Goal: Information Seeking & Learning: Learn about a topic

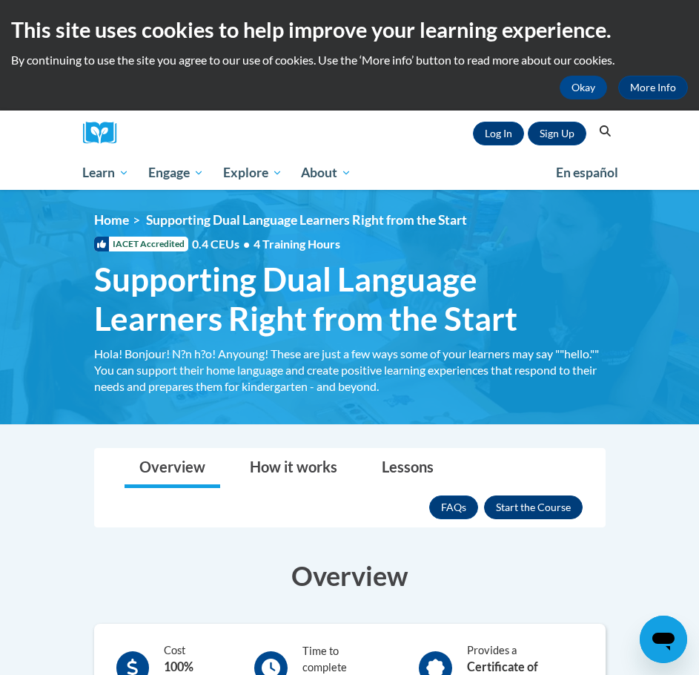
scroll to position [74, 0]
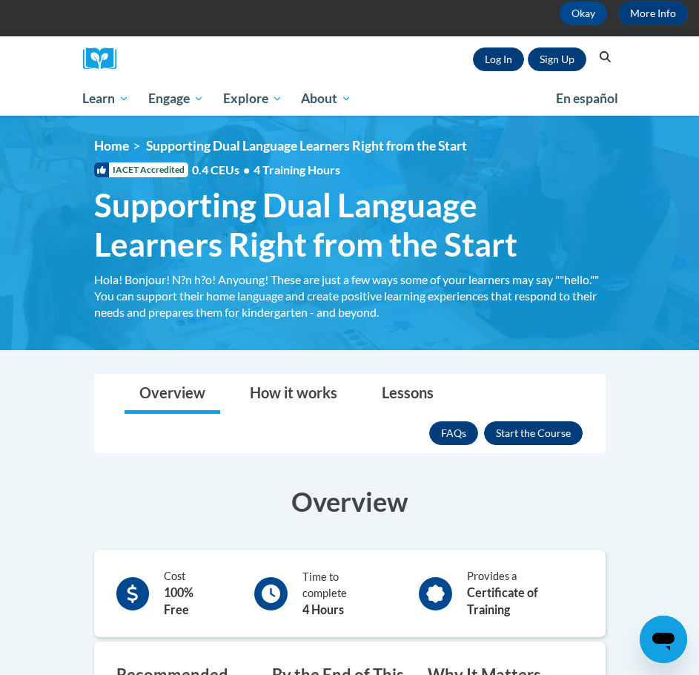
click at [521, 503] on h3 "Overview" at bounding box center [350, 501] width 512 height 37
click at [542, 421] on button "Enroll" at bounding box center [533, 433] width 99 height 24
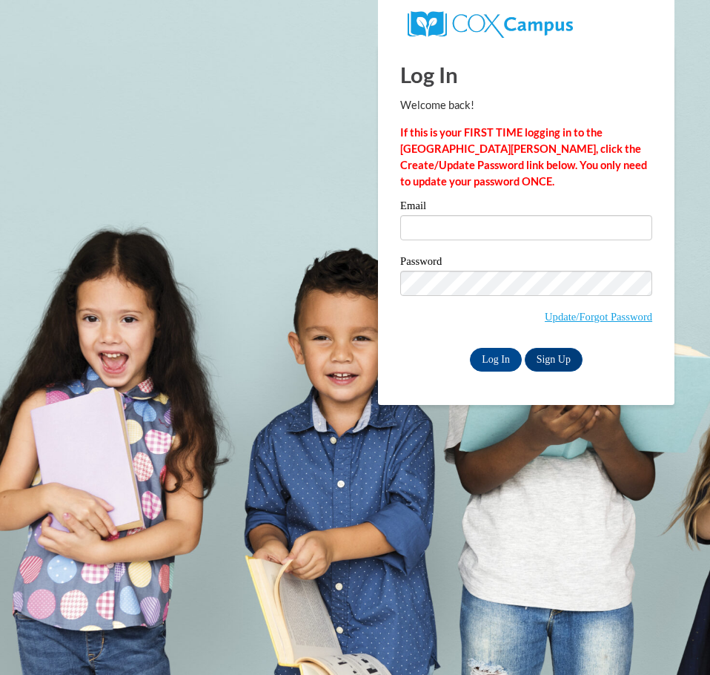
type input "[EMAIL_ADDRESS][DOMAIN_NAME]"
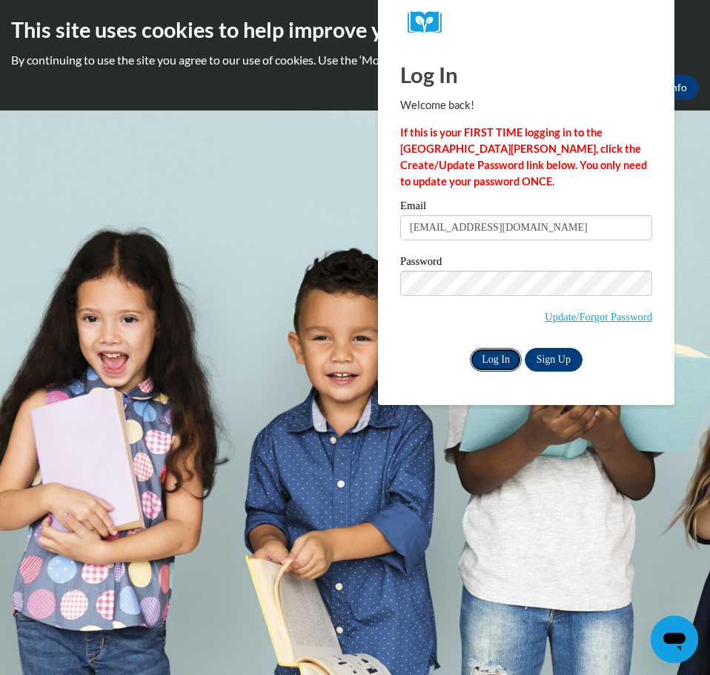
click at [505, 357] on input "Log In" at bounding box center [496, 360] width 52 height 24
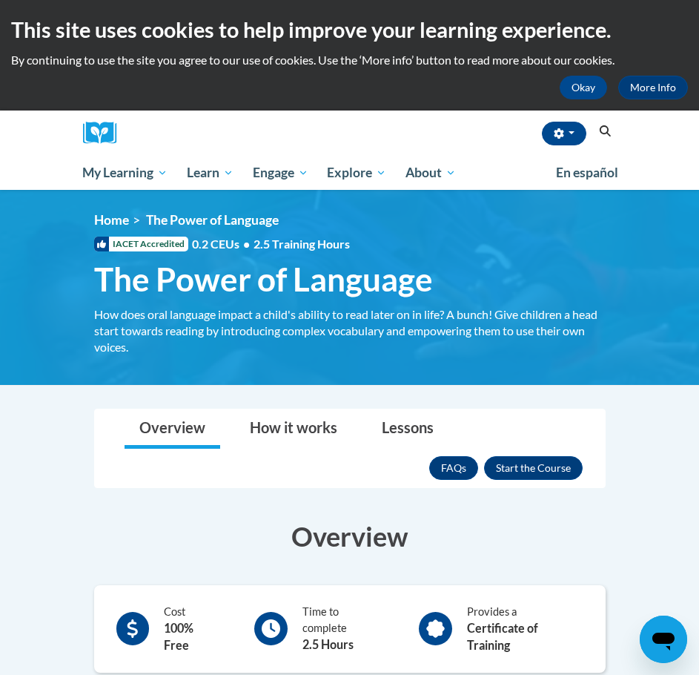
scroll to position [146, 0]
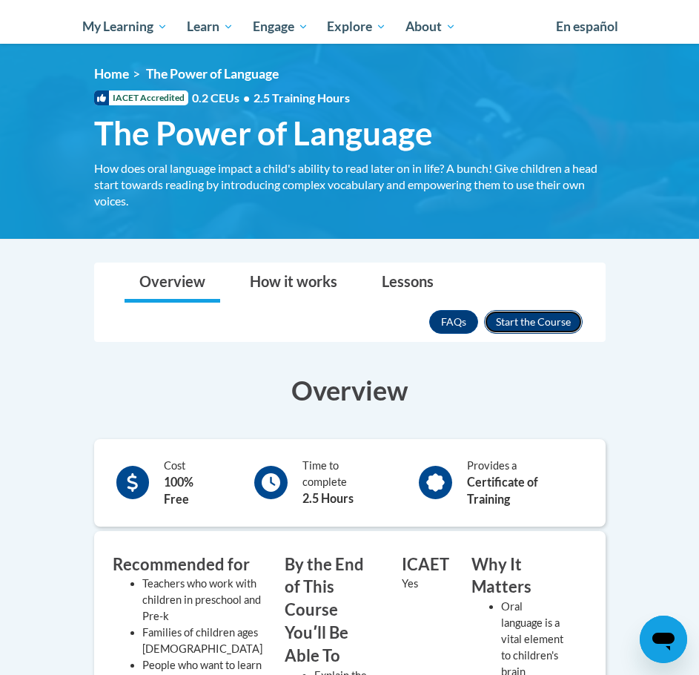
click at [550, 319] on button "Enroll" at bounding box center [533, 322] width 99 height 24
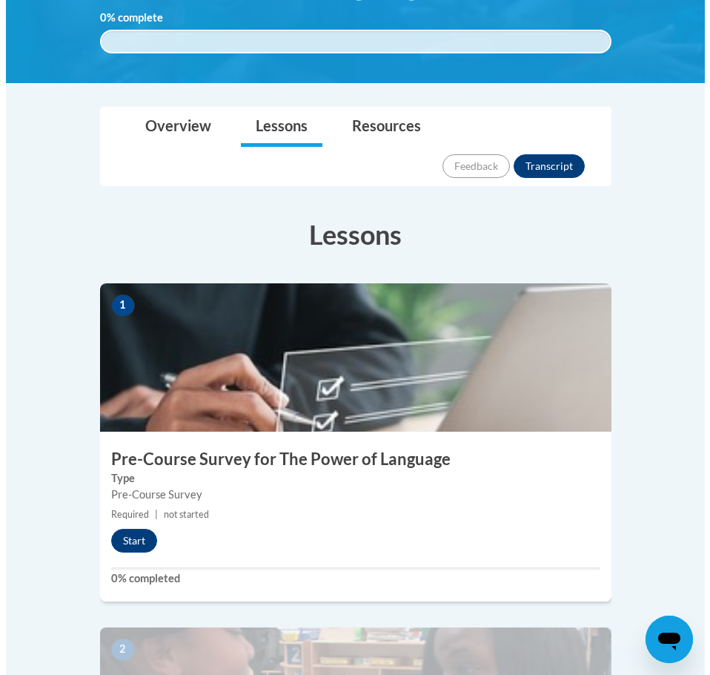
scroll to position [494, 0]
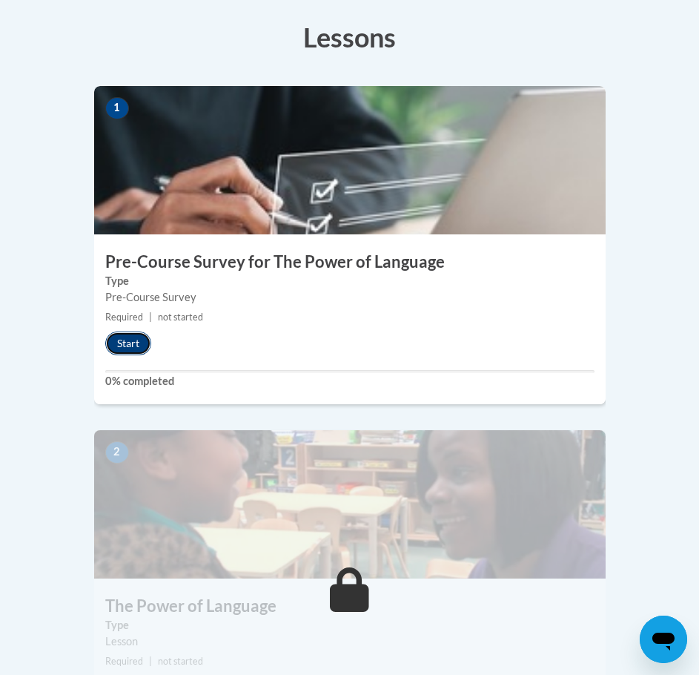
click at [139, 331] on button "Start" at bounding box center [128, 343] width 46 height 24
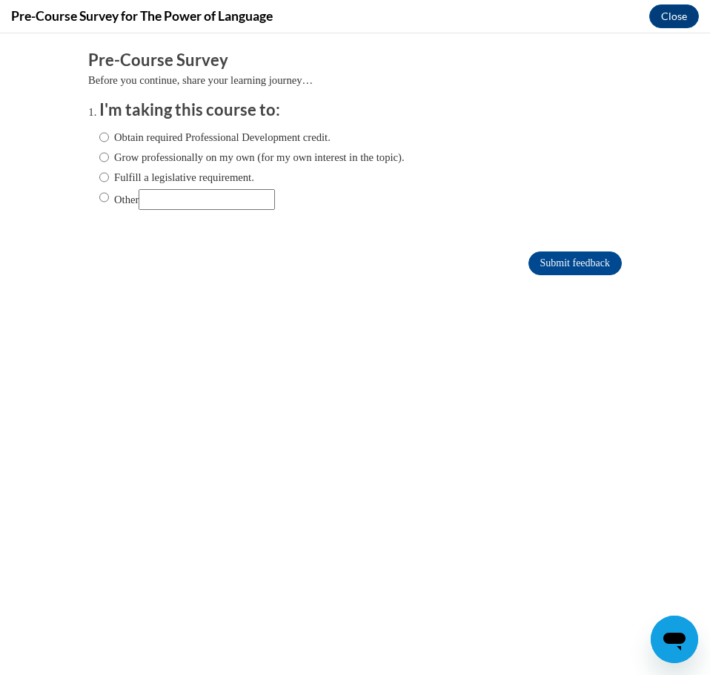
scroll to position [0, 0]
click at [202, 174] on label "Fulfill a legislative requirement." at bounding box center [176, 177] width 155 height 16
click at [109, 174] on input "Fulfill a legislative requirement." at bounding box center [104, 177] width 10 height 16
radio input "true"
click at [212, 155] on label "Grow professionally on my own (for my own interest in the topic)." at bounding box center [251, 157] width 305 height 16
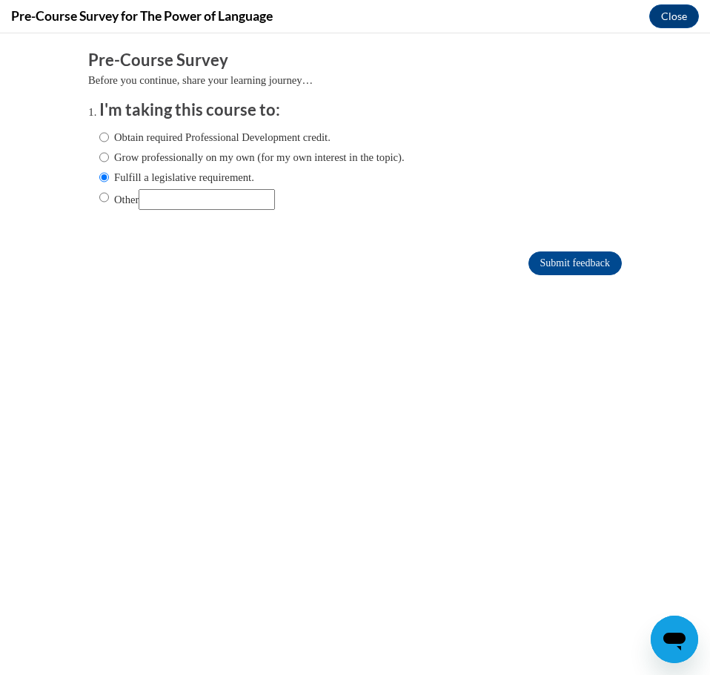
click at [109, 155] on input "Grow professionally on my own (for my own interest in the topic)." at bounding box center [104, 157] width 10 height 16
radio input "true"
click at [546, 257] on input "Submit feedback" at bounding box center [575, 263] width 93 height 24
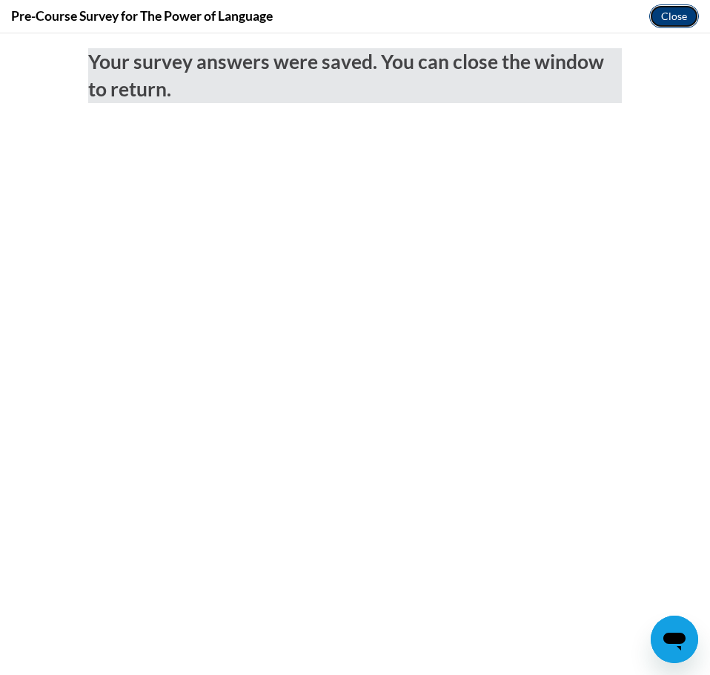
click at [681, 14] on button "Close" at bounding box center [675, 16] width 50 height 24
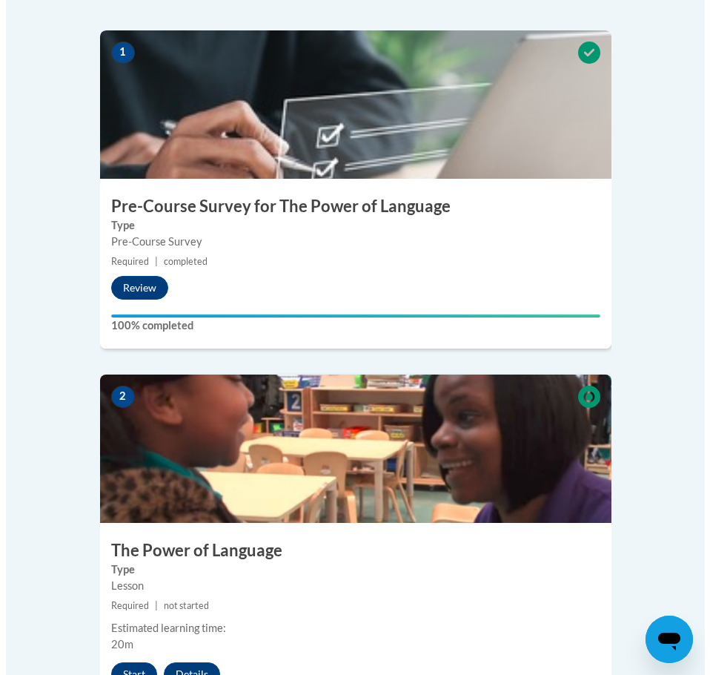
scroll to position [644, 0]
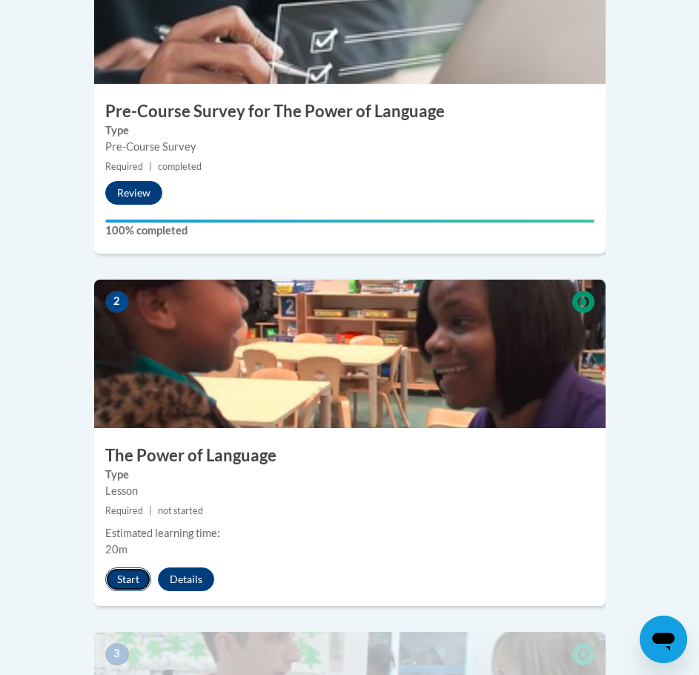
click at [119, 567] on button "Start" at bounding box center [128, 579] width 46 height 24
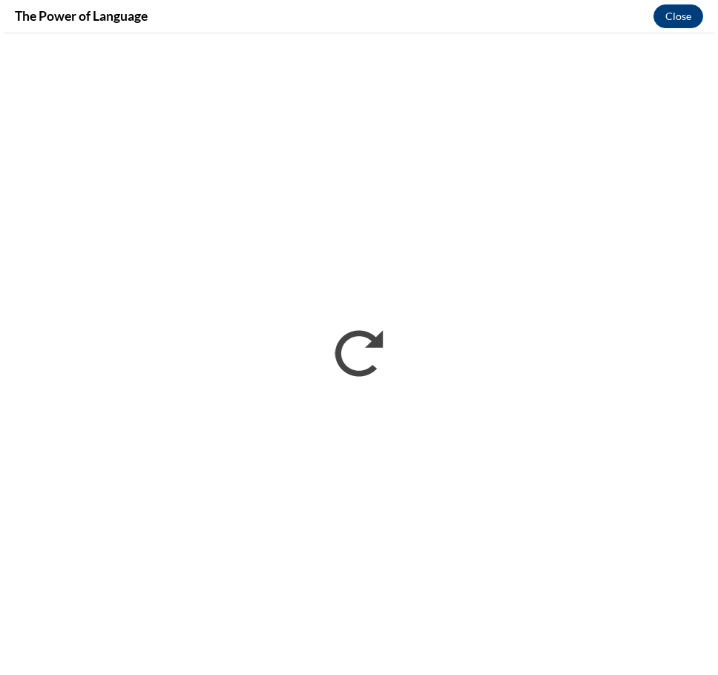
scroll to position [0, 0]
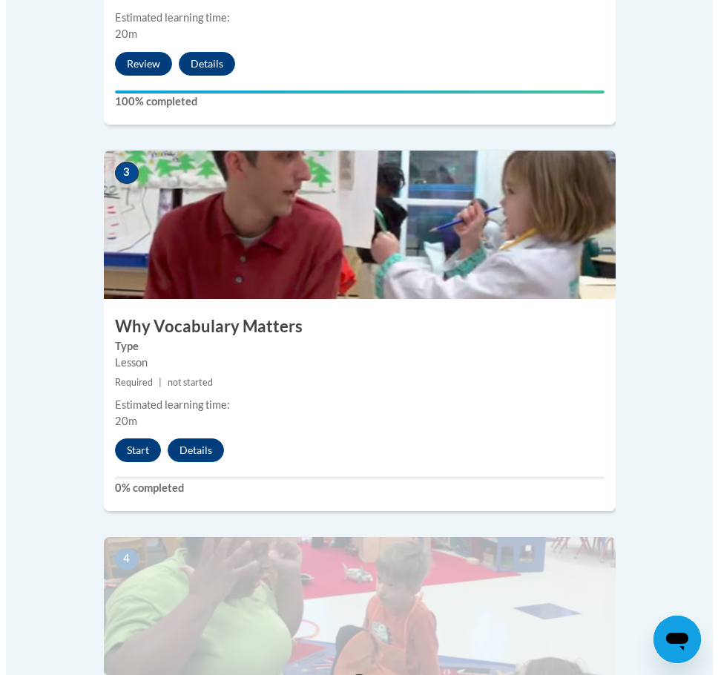
scroll to position [1186, 0]
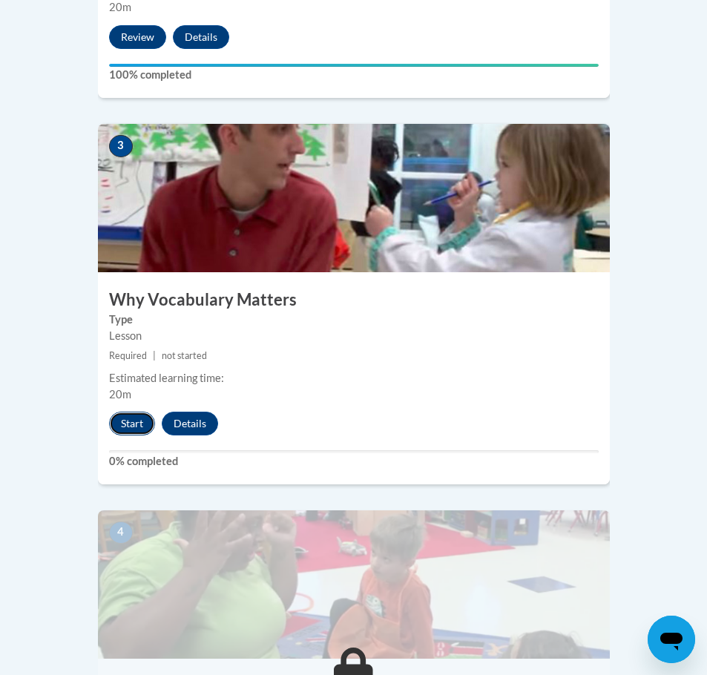
click at [132, 412] on button "Start" at bounding box center [132, 424] width 46 height 24
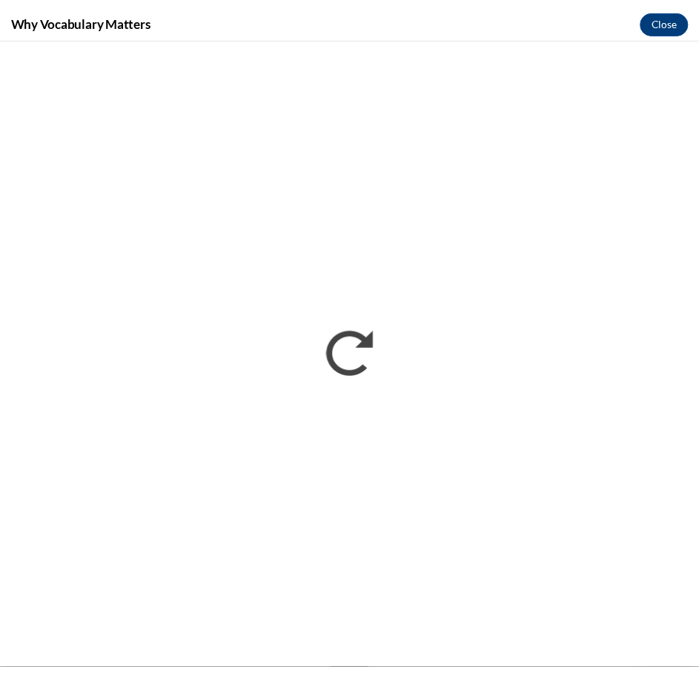
scroll to position [0, 0]
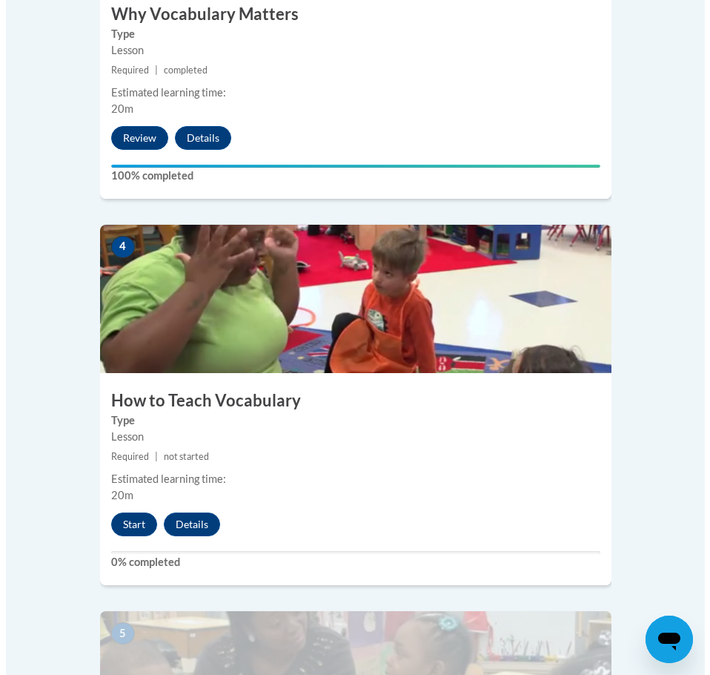
scroll to position [1494, 0]
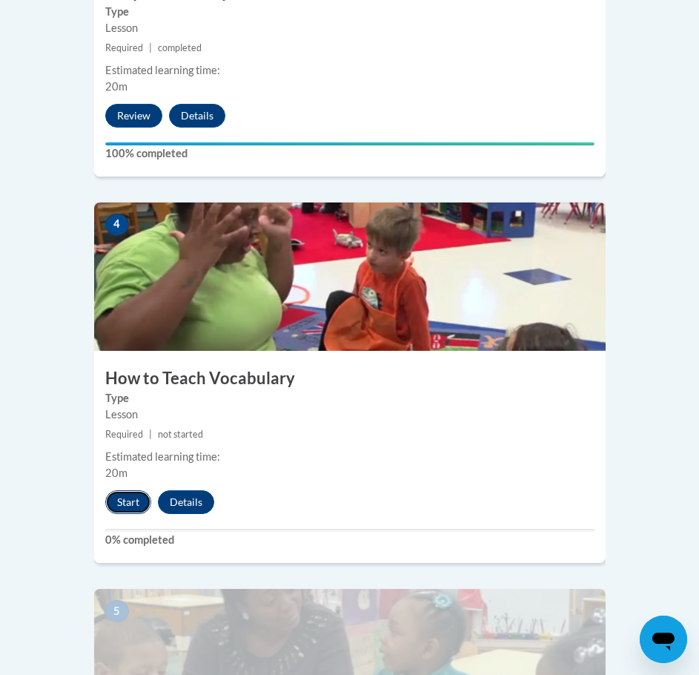
click at [128, 490] on button "Start" at bounding box center [128, 502] width 46 height 24
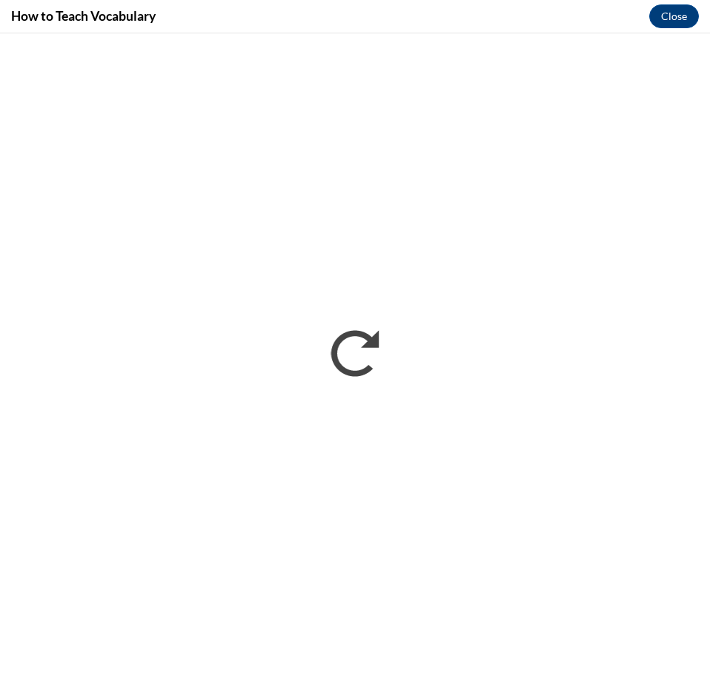
scroll to position [0, 0]
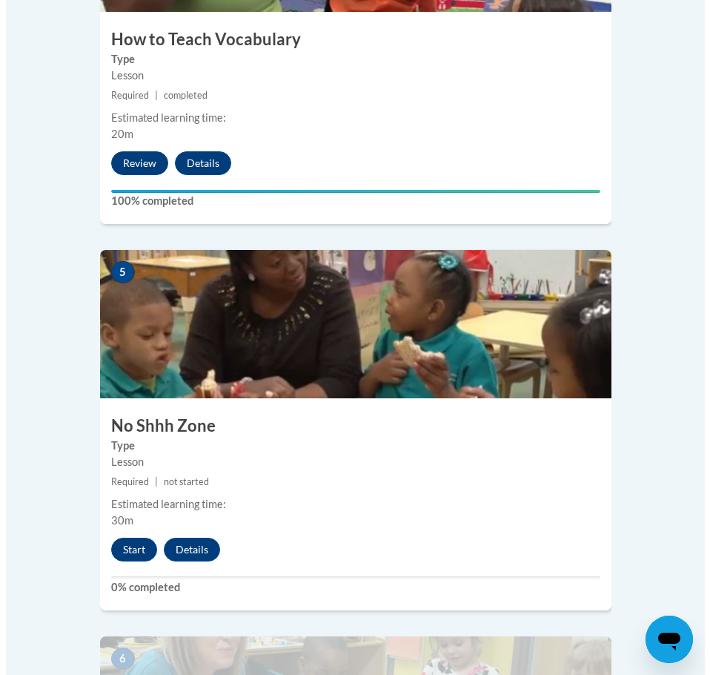
scroll to position [1860, 0]
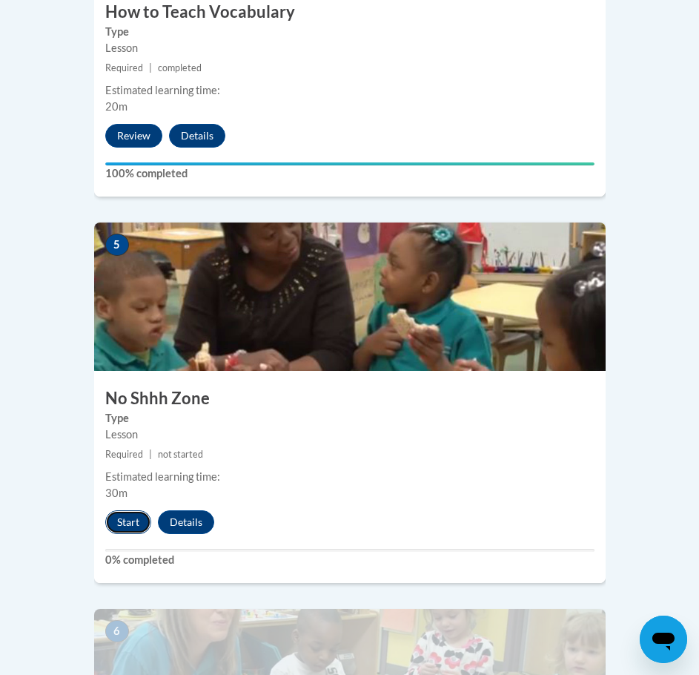
click at [111, 510] on button "Start" at bounding box center [128, 522] width 46 height 24
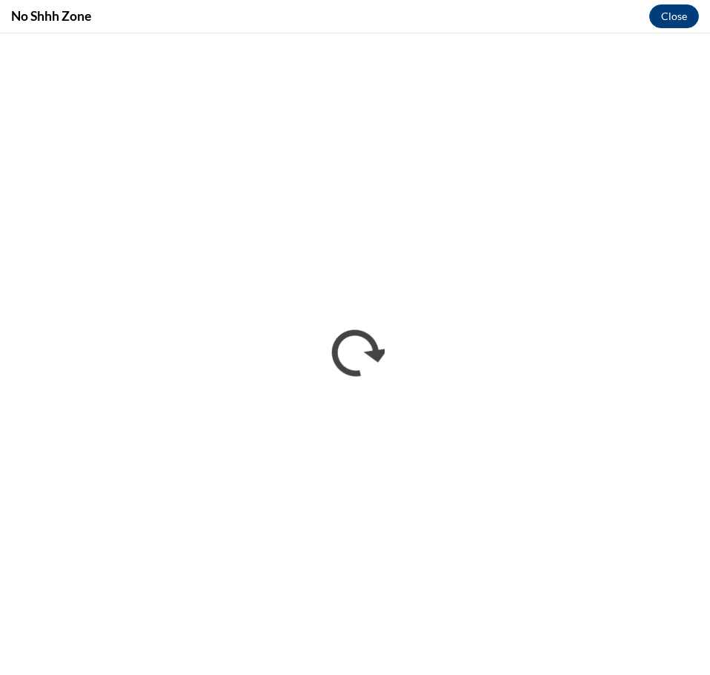
scroll to position [0, 0]
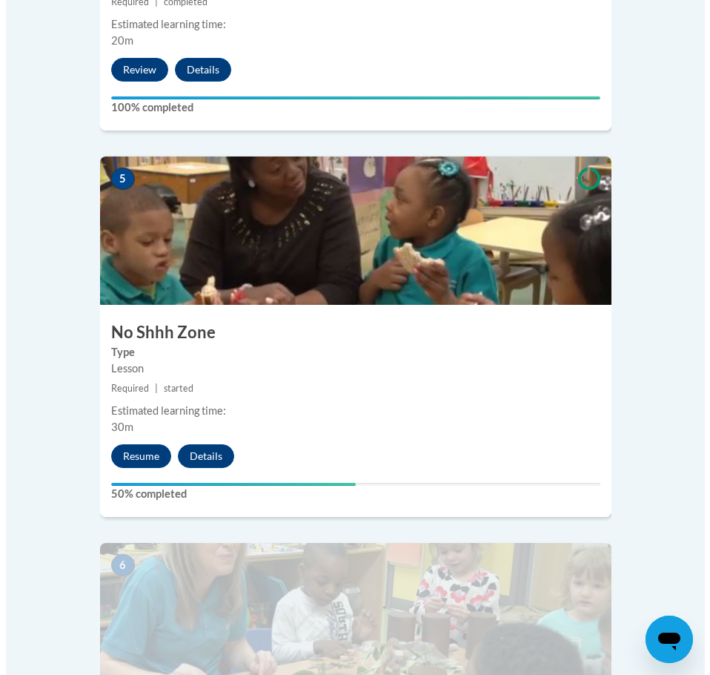
scroll to position [1928, 0]
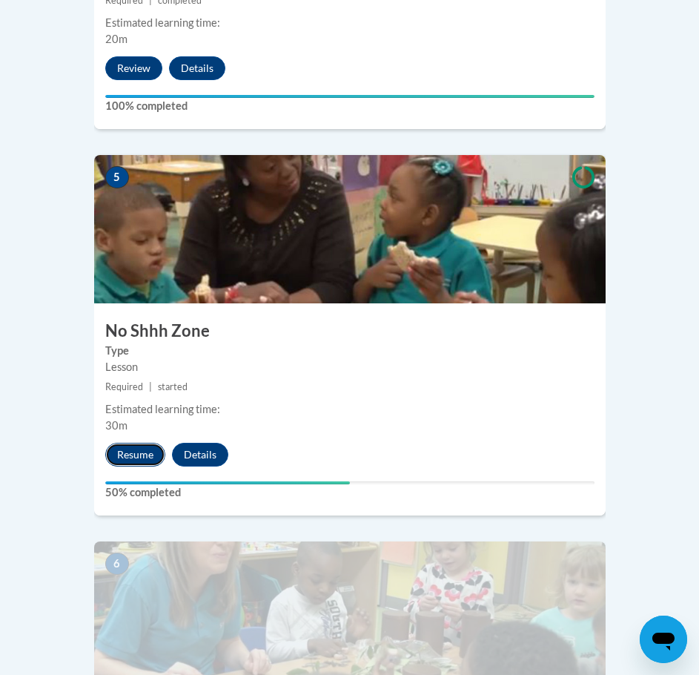
click at [154, 443] on button "Resume" at bounding box center [135, 455] width 60 height 24
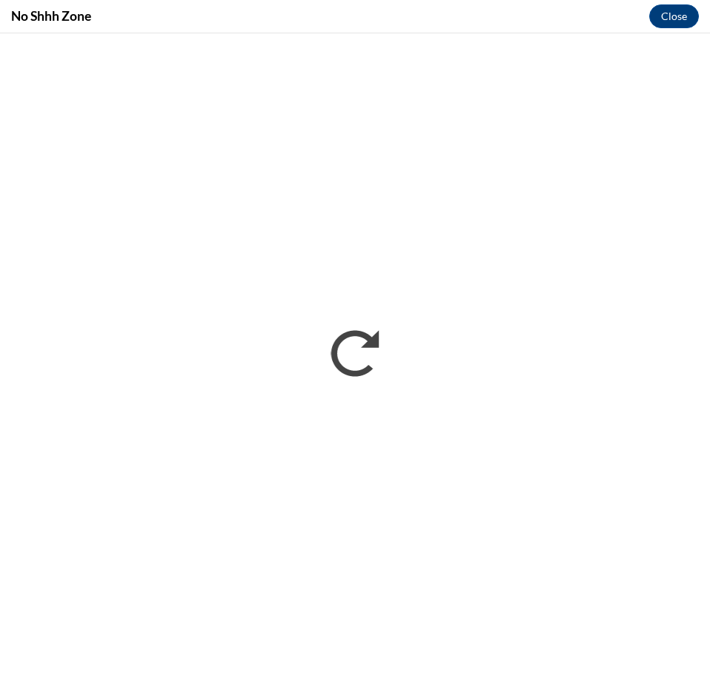
scroll to position [0, 0]
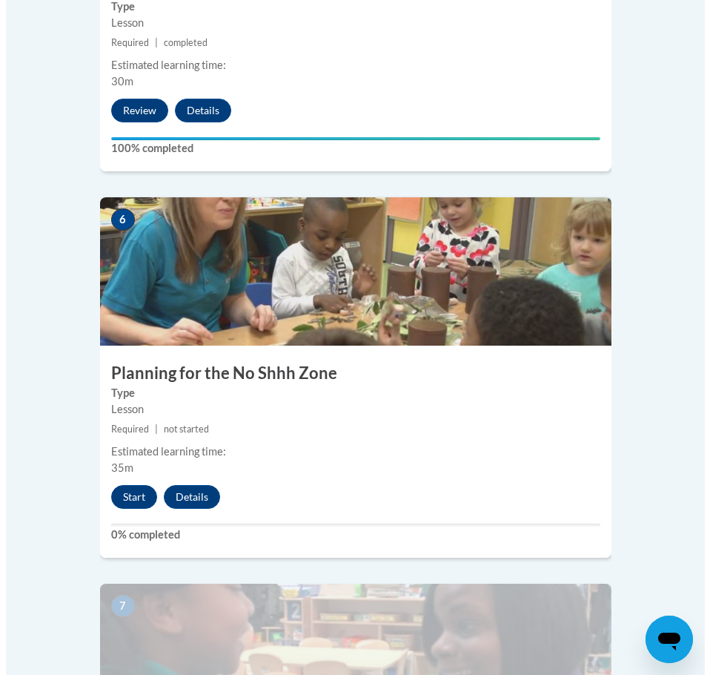
scroll to position [2299, 0]
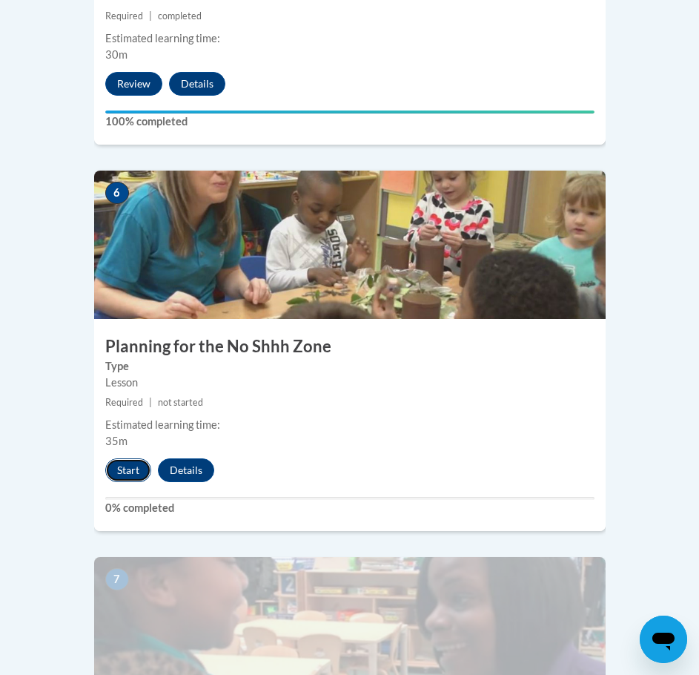
click at [139, 458] on button "Start" at bounding box center [128, 470] width 46 height 24
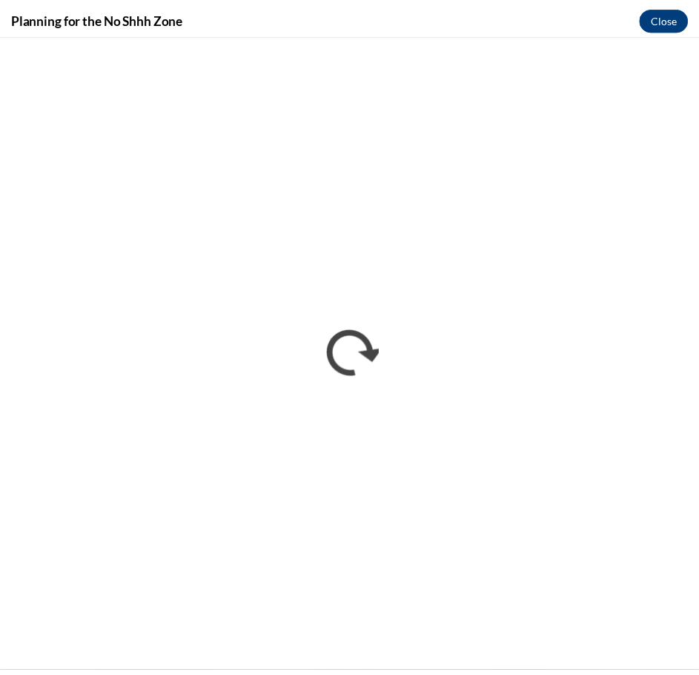
scroll to position [0, 0]
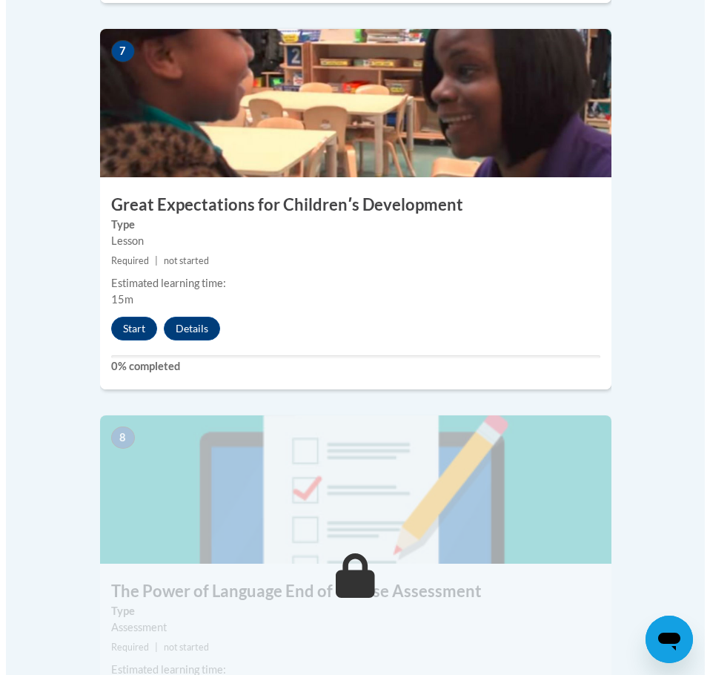
scroll to position [2743, 0]
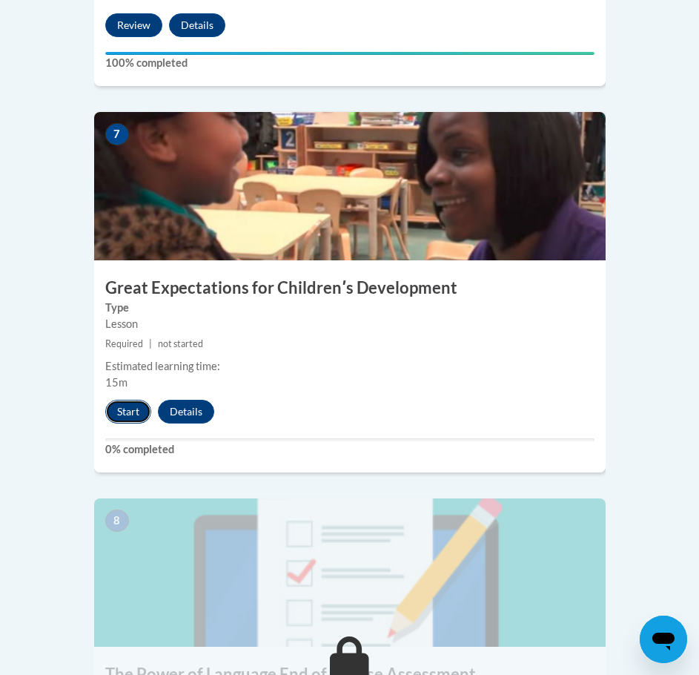
click at [119, 400] on button "Start" at bounding box center [128, 412] width 46 height 24
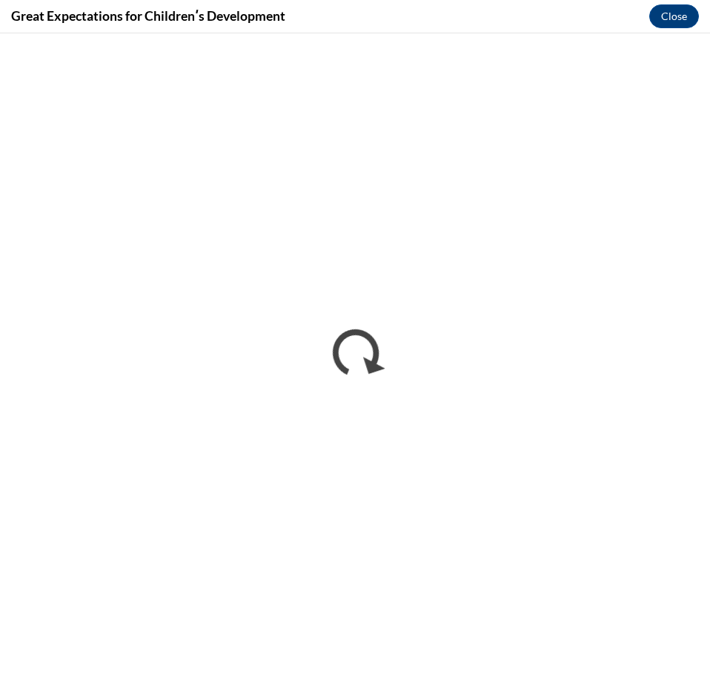
scroll to position [0, 0]
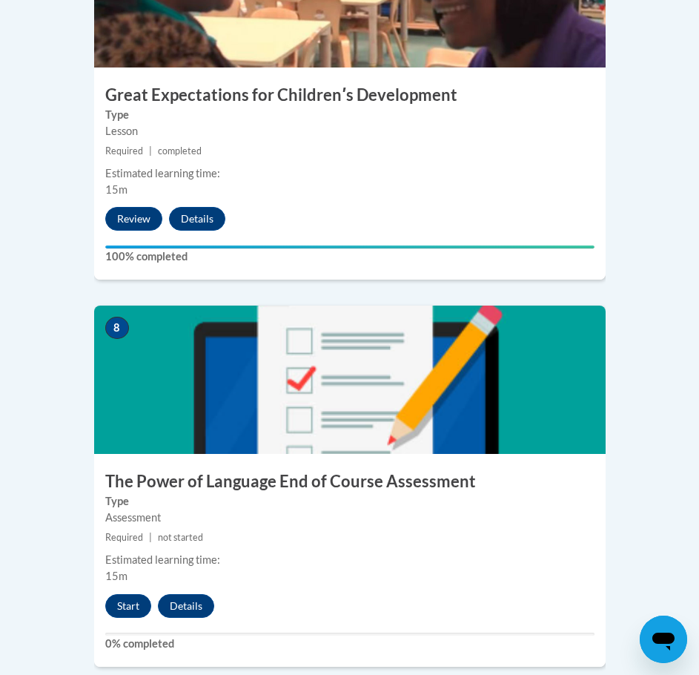
scroll to position [3040, 0]
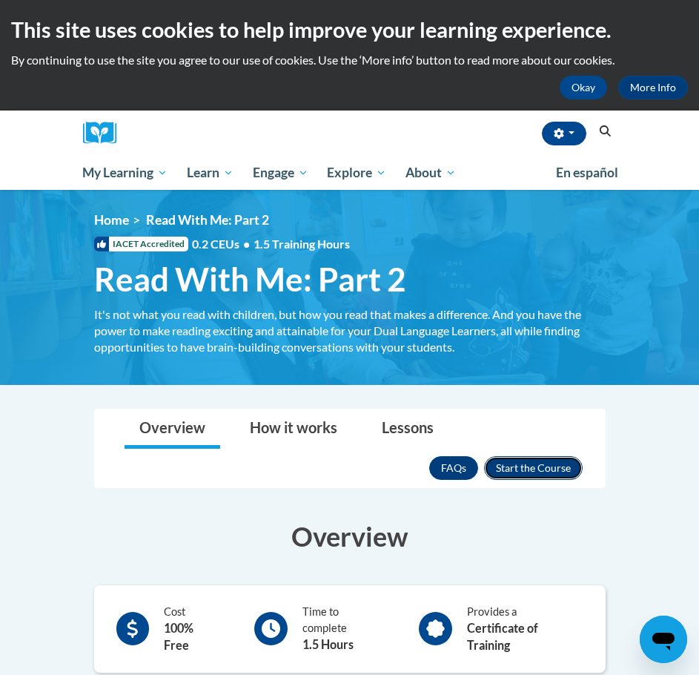
click at [529, 459] on button "Enroll" at bounding box center [533, 468] width 99 height 24
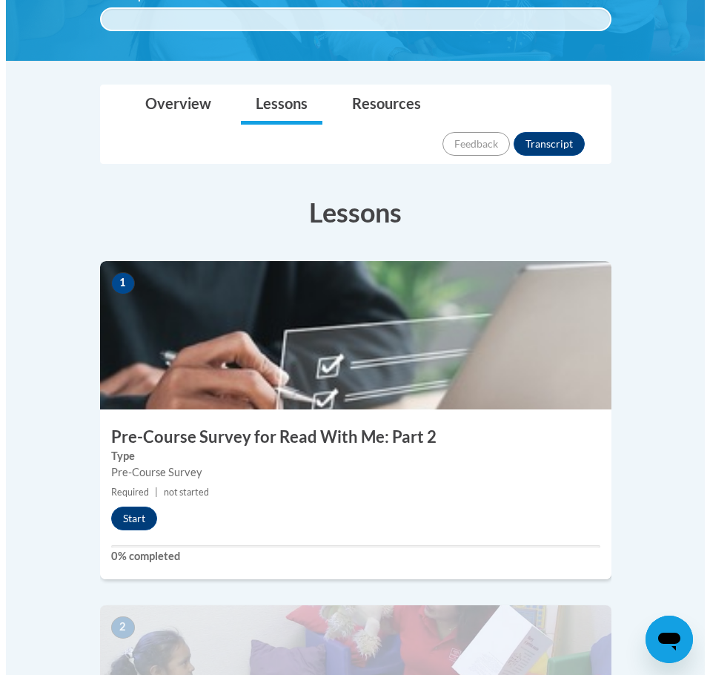
scroll to position [371, 0]
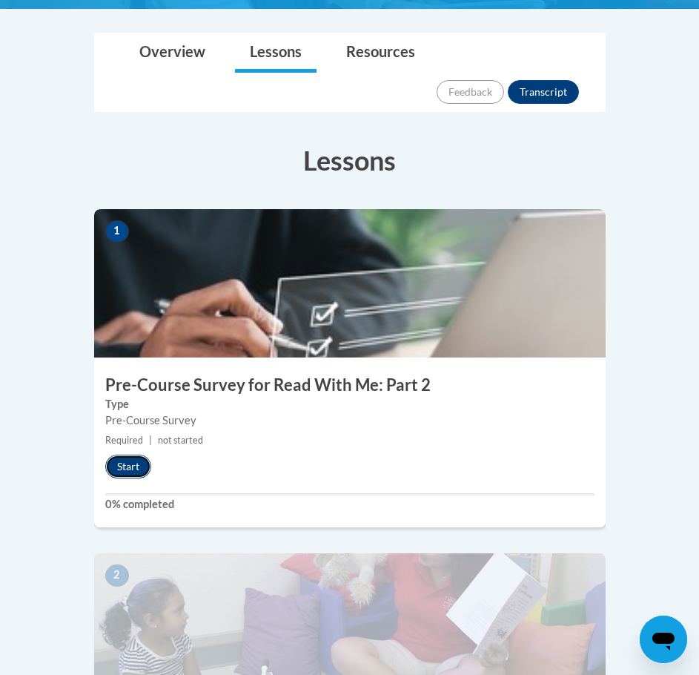
click at [142, 455] on button "Start" at bounding box center [128, 467] width 46 height 24
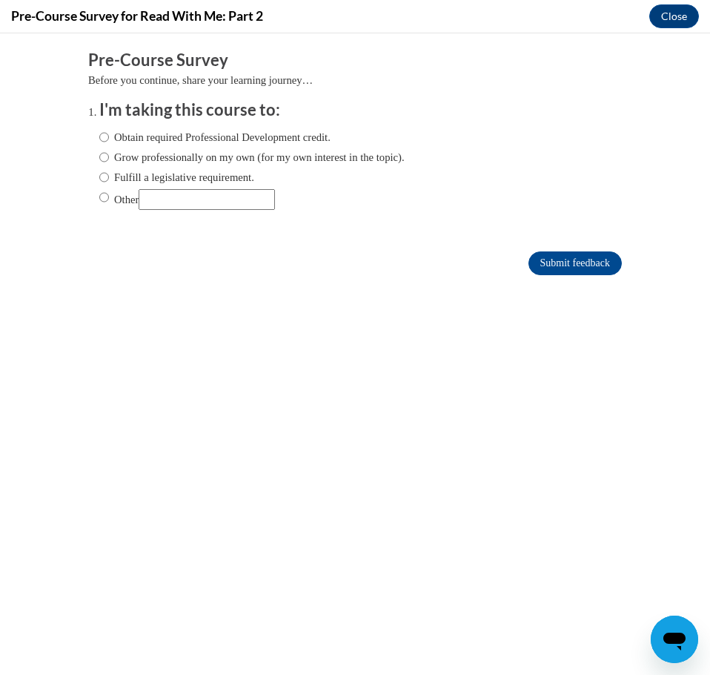
scroll to position [0, 0]
click at [149, 153] on label "Grow professionally on my own (for my own interest in the topic)." at bounding box center [251, 157] width 305 height 16
click at [109, 153] on input "Grow professionally on my own (for my own interest in the topic)." at bounding box center [104, 157] width 10 height 16
radio input "true"
click at [530, 254] on input "Submit feedback" at bounding box center [575, 263] width 93 height 24
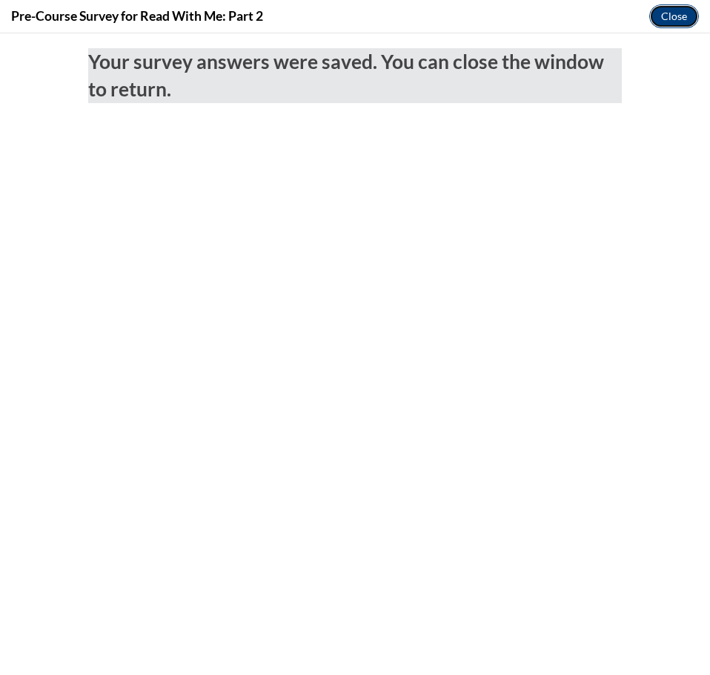
click at [670, 23] on button "Close" at bounding box center [675, 16] width 50 height 24
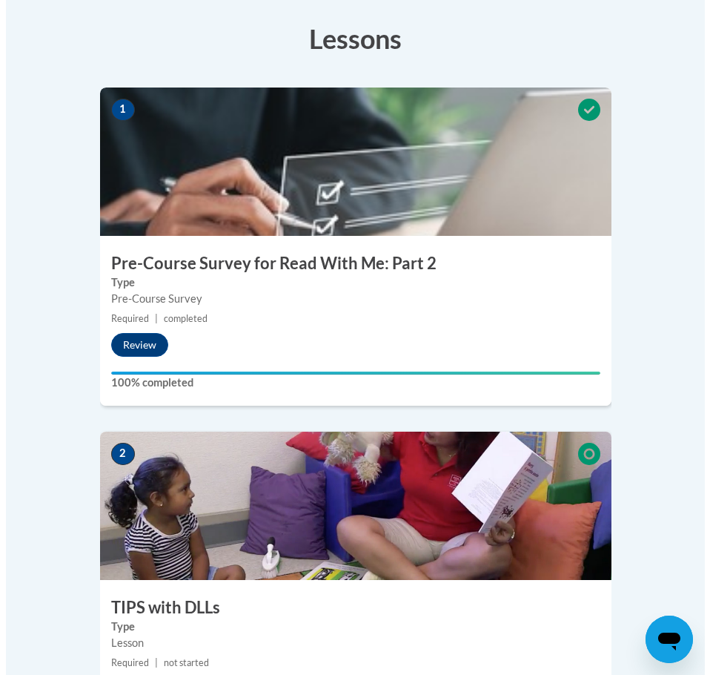
scroll to position [593, 0]
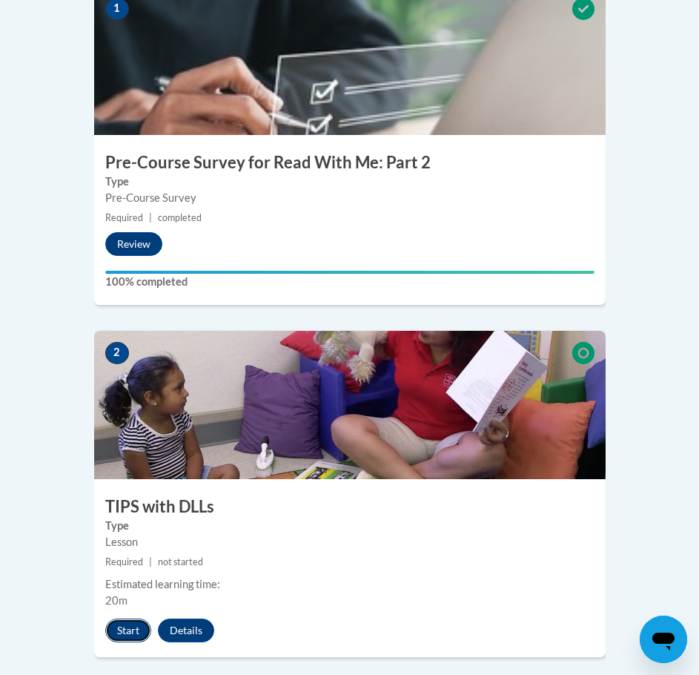
click at [111, 618] on button "Start" at bounding box center [128, 630] width 46 height 24
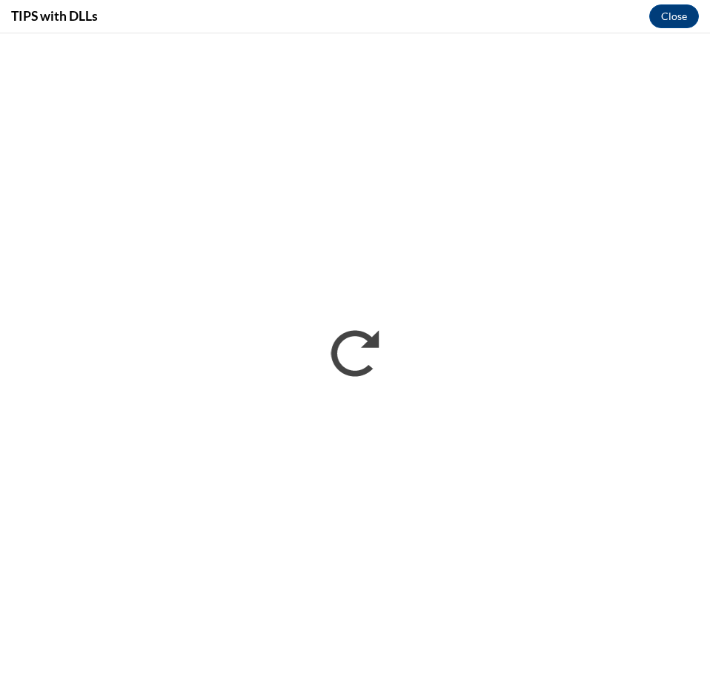
scroll to position [0, 0]
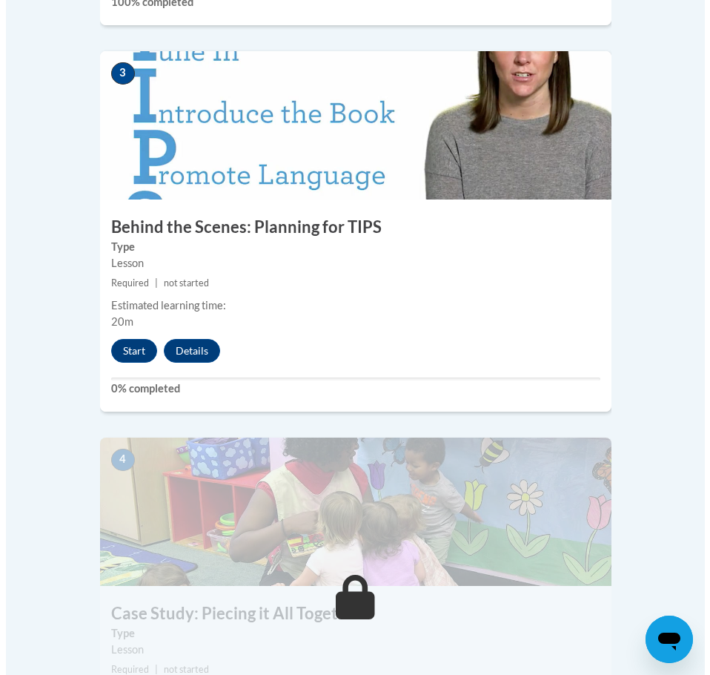
scroll to position [1260, 0]
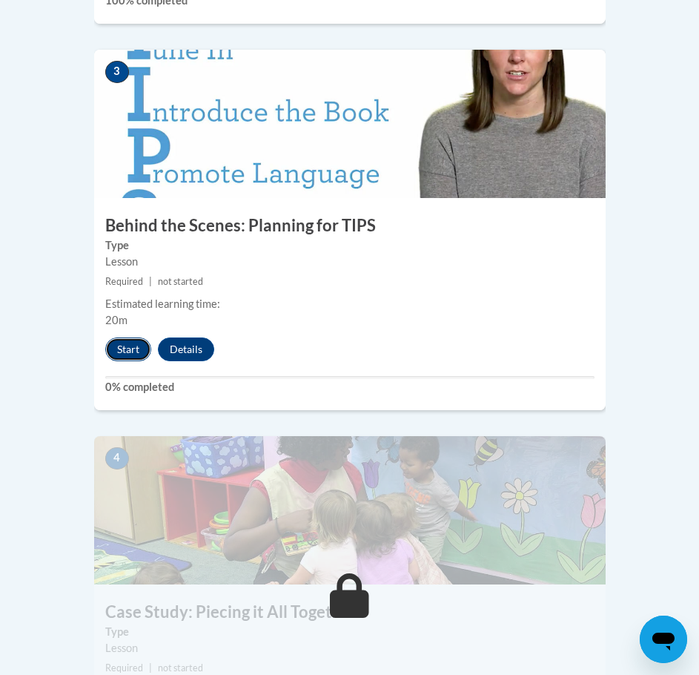
click at [128, 337] on button "Start" at bounding box center [128, 349] width 46 height 24
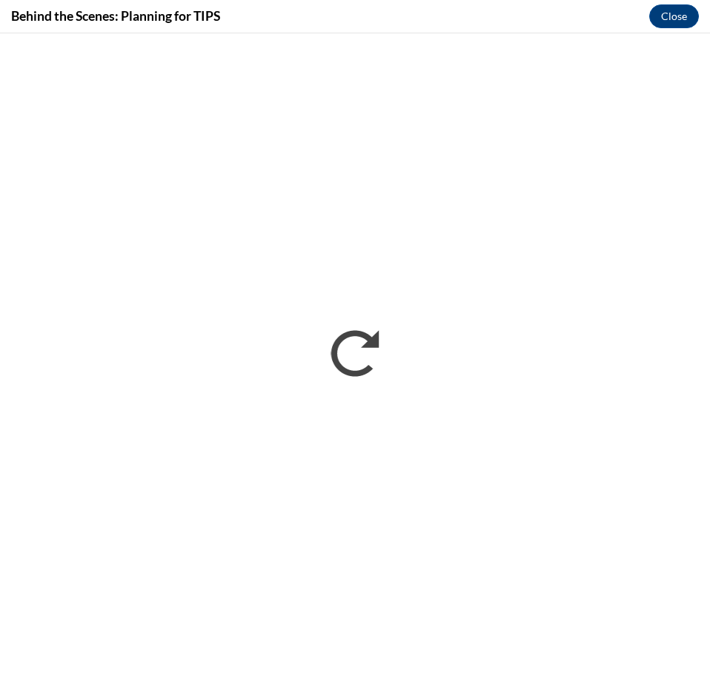
scroll to position [0, 0]
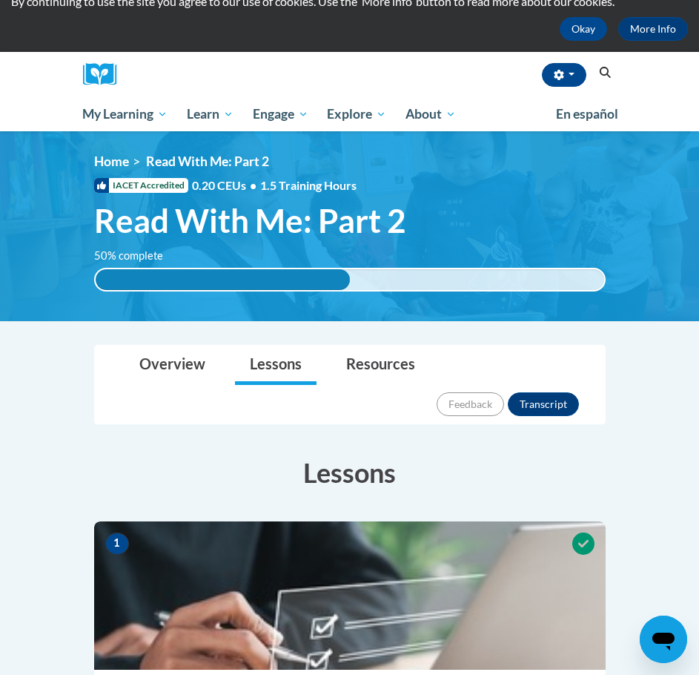
scroll to position [148, 0]
